Goal: Information Seeking & Learning: Check status

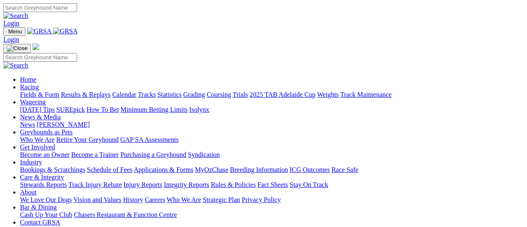
click at [101, 91] on link "Results & Replays" at bounding box center [86, 94] width 50 height 7
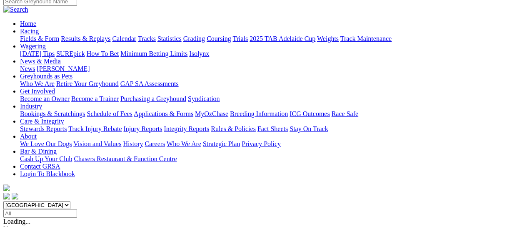
scroll to position [111, 0]
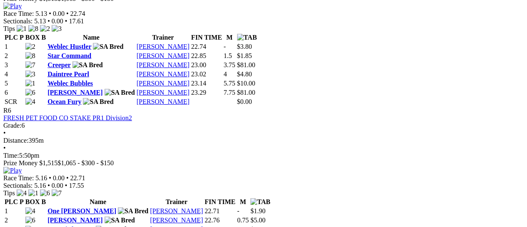
scroll to position [1221, 0]
